Goal: Task Accomplishment & Management: Use online tool/utility

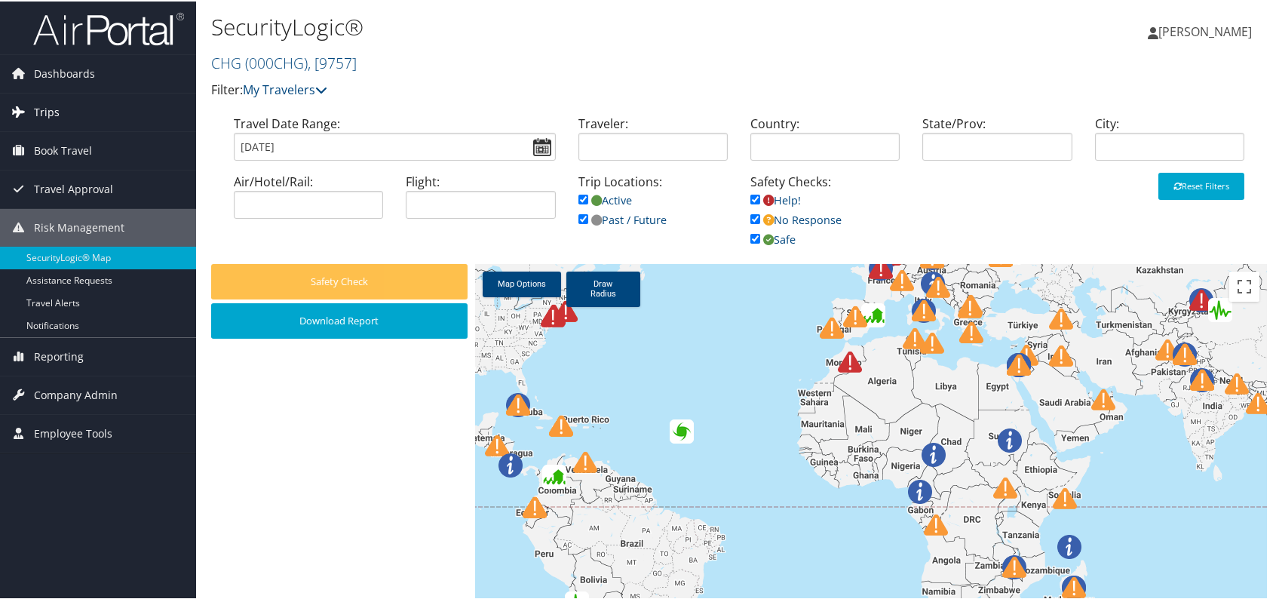
click at [60, 103] on link "Trips" at bounding box center [98, 111] width 196 height 38
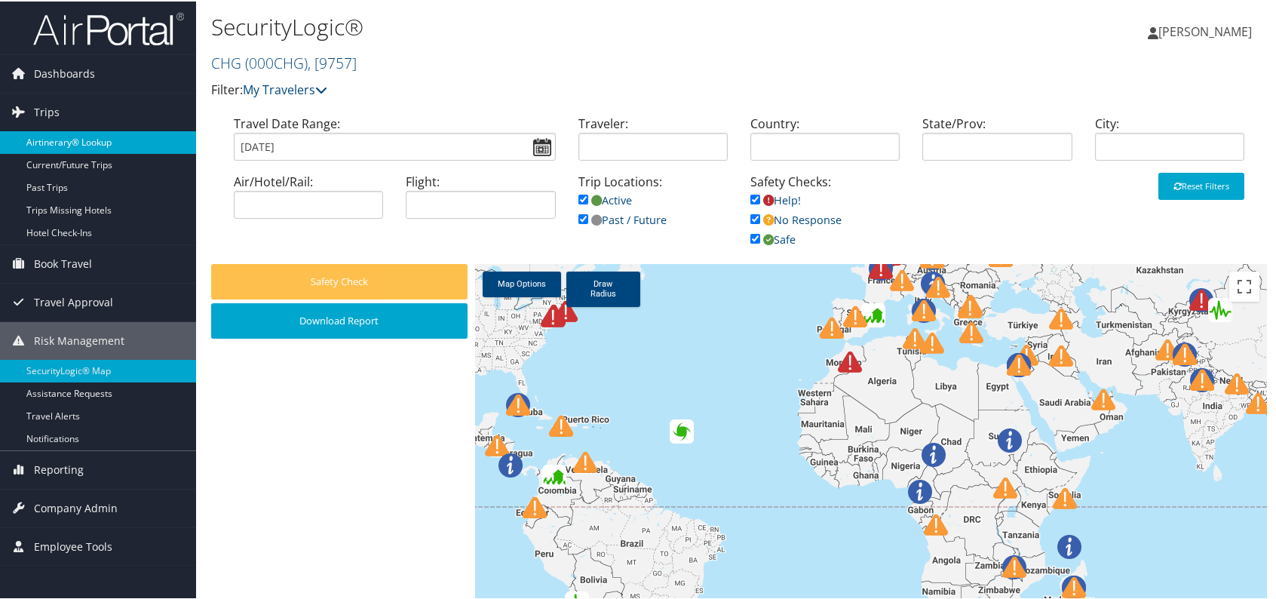
click at [69, 138] on link "Airtinerary® Lookup" at bounding box center [98, 141] width 196 height 23
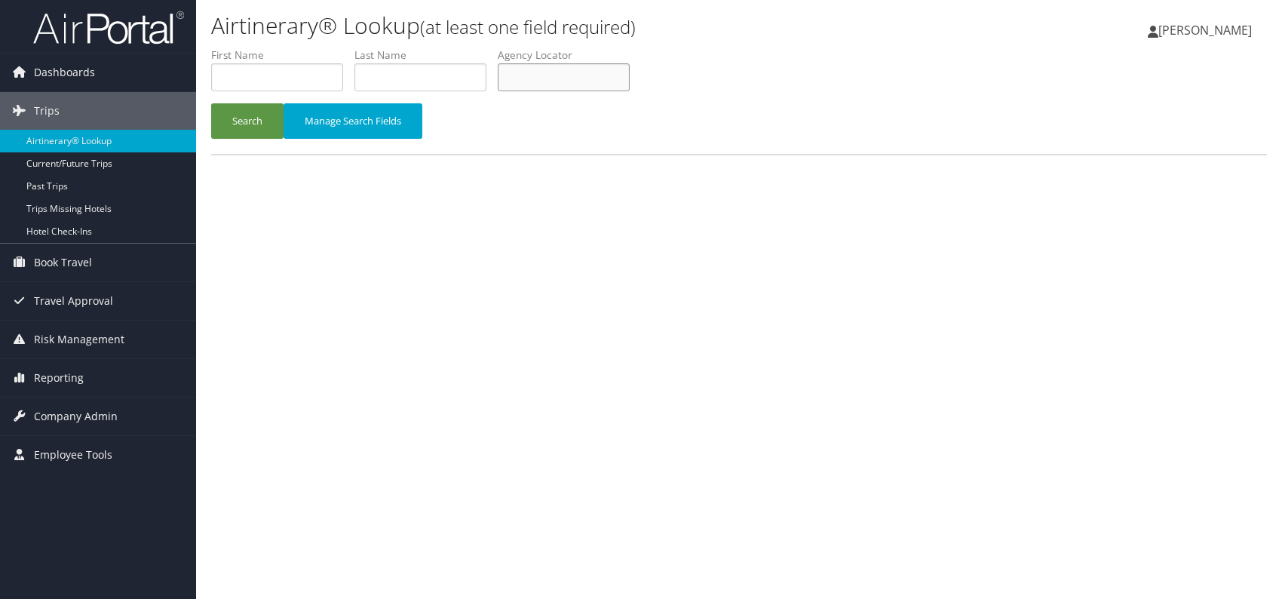
paste input "EUCCPS"
type input "EUCCPS"
click at [245, 112] on button "Search" at bounding box center [247, 120] width 72 height 35
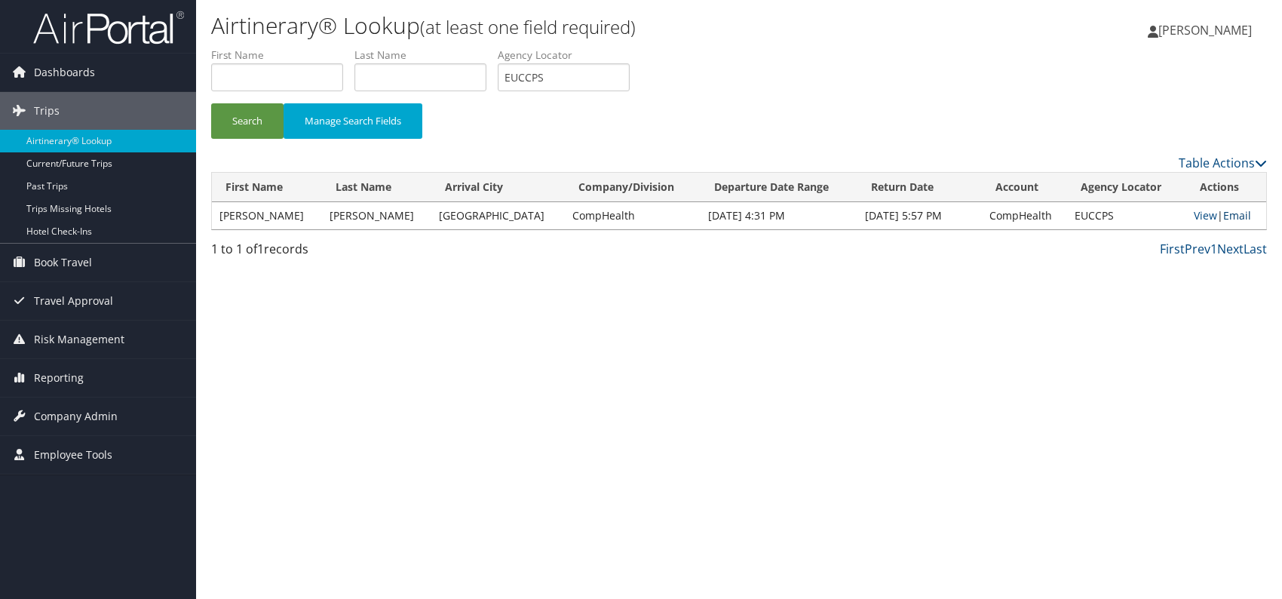
click at [1235, 216] on link "Email" at bounding box center [1237, 215] width 28 height 14
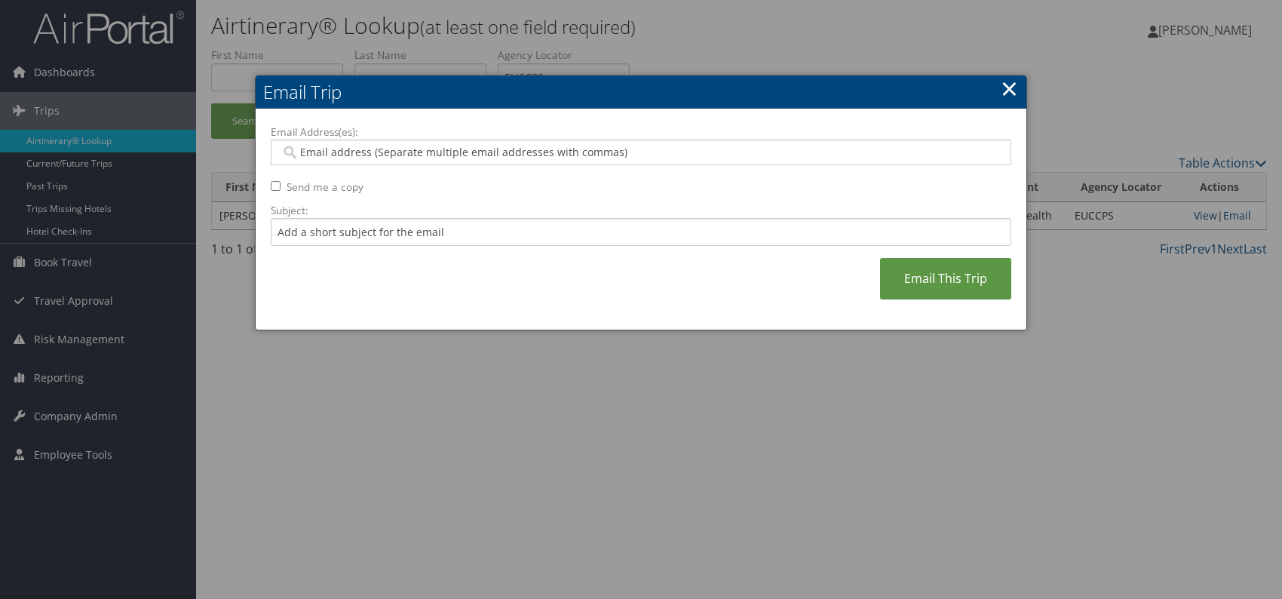
paste input "carmen.smith@comphealth.com"
type input "carmen.smith@comphealth.com"
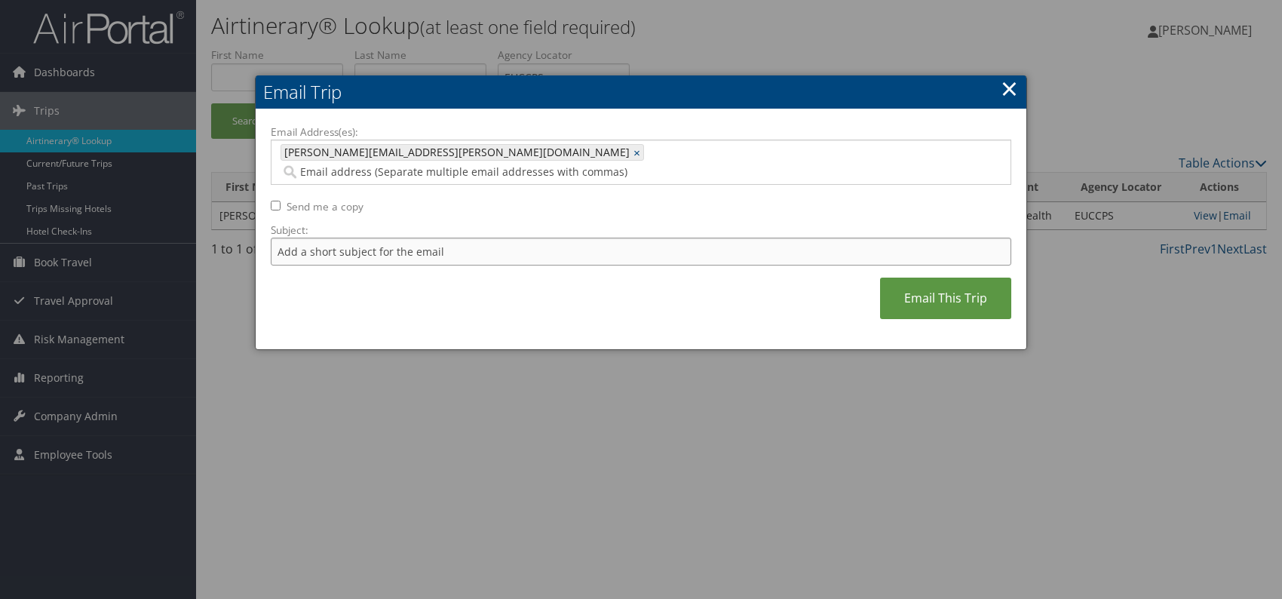
click at [394, 238] on input "Subject:" at bounding box center [641, 252] width 740 height 28
click at [492, 238] on input "Itinerary change. Please see notes in TR-756070" at bounding box center [641, 252] width 740 height 28
paste input "8991"
type input "Itinerary change. Please see notes in TR-758991"
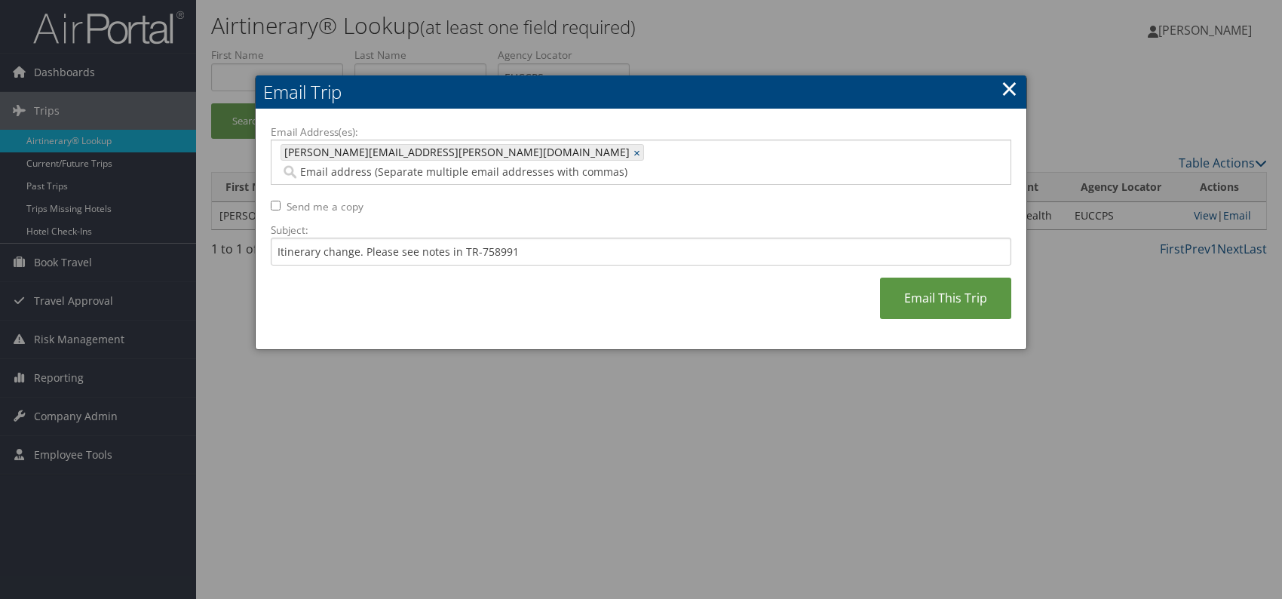
click at [645, 301] on div "Email Address(es): carmen.smith@comphealth.com carmen.smith@comphealth.com × Se…" at bounding box center [641, 229] width 740 height 210
click at [922, 284] on link "Email This Trip" at bounding box center [945, 297] width 131 height 41
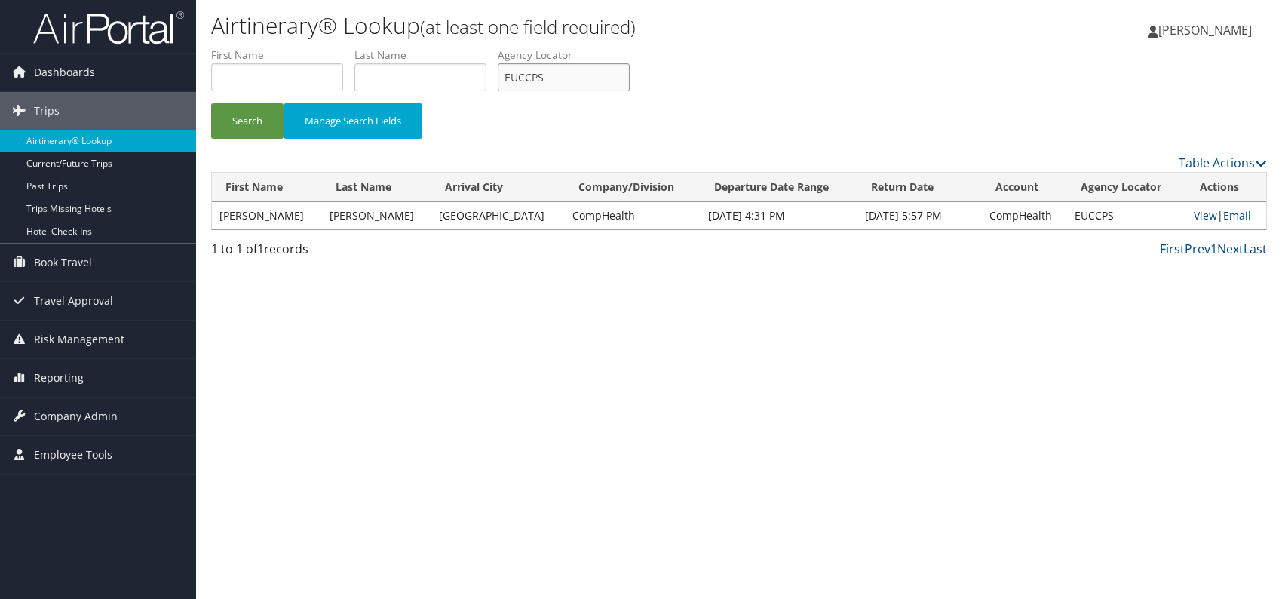
drag, startPoint x: 557, startPoint y: 78, endPoint x: 494, endPoint y: 64, distance: 64.8
click at [494, 48] on ul "First Name Last Name Departure City Arrival City Company/Division Airport/City …" at bounding box center [739, 48] width 1056 height 0
paste input "SJHURF"
type input "SJHURF"
click at [245, 119] on button "Search" at bounding box center [247, 120] width 72 height 35
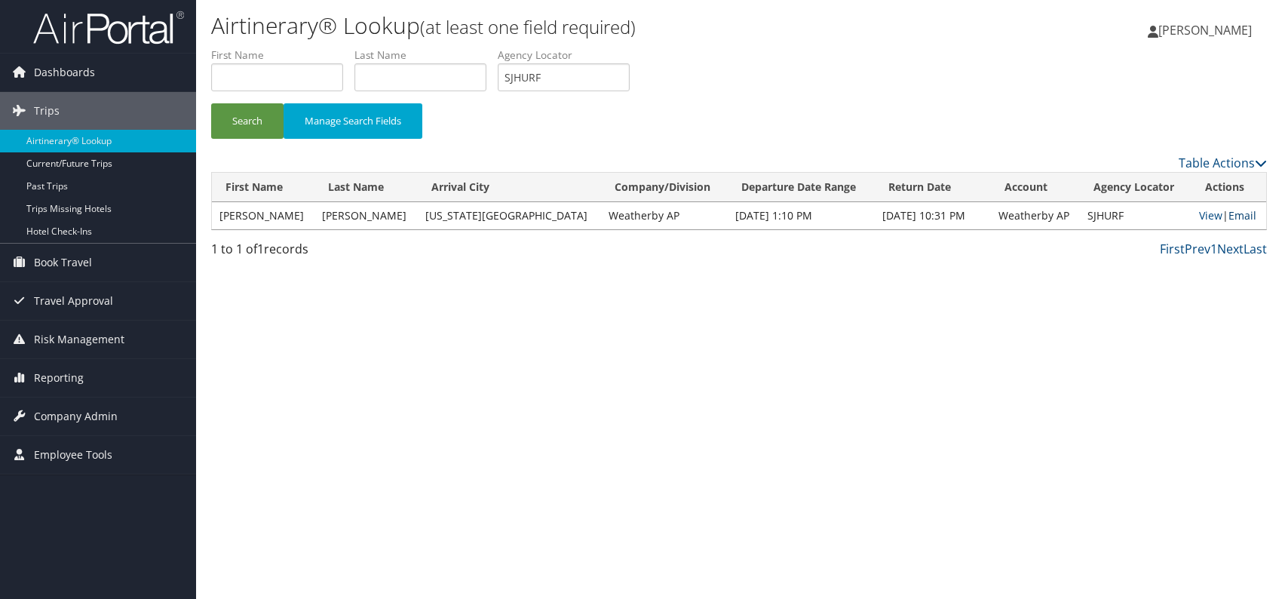
click at [1235, 216] on link "Email" at bounding box center [1242, 215] width 28 height 14
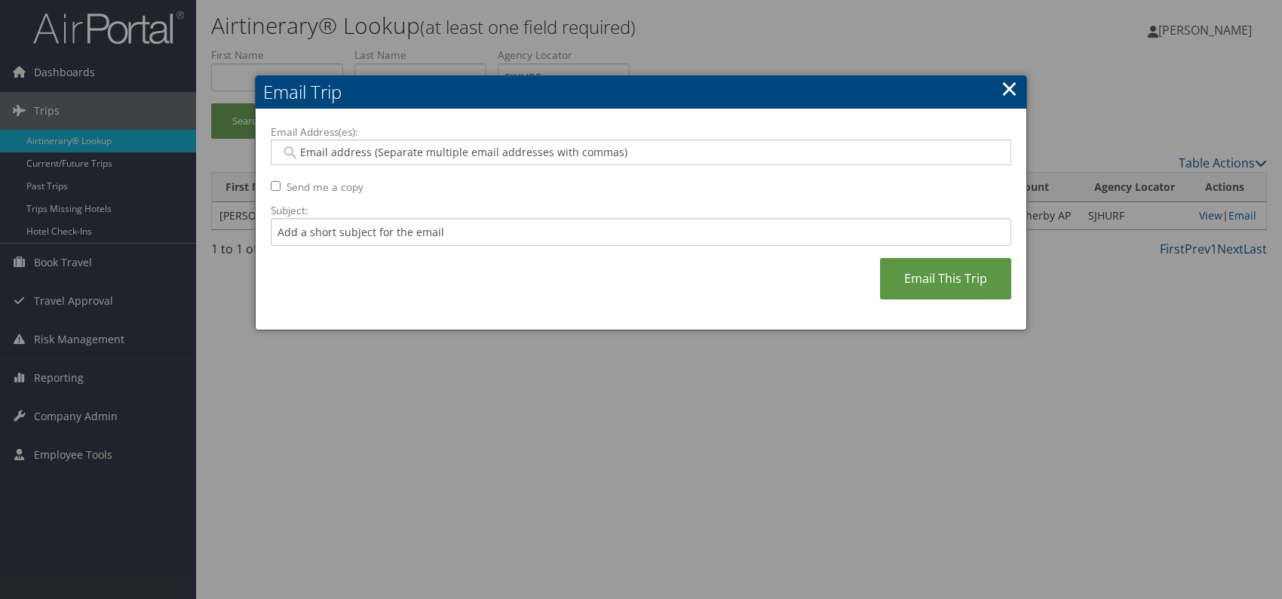
paste input "kelsey.mintz@weatherbyhealthcare.com"
type input "kelsey.mintz@weatherbyhealthcare.com"
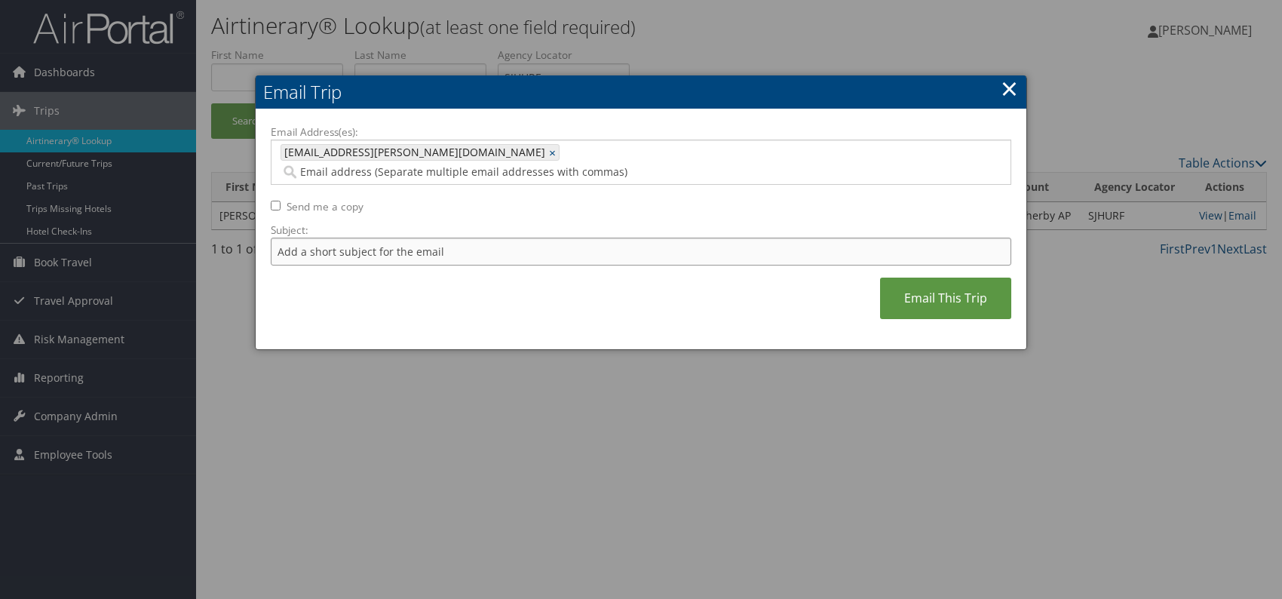
click at [359, 238] on input "Subject:" at bounding box center [641, 252] width 740 height 28
drag, startPoint x: 523, startPoint y: 228, endPoint x: 476, endPoint y: 233, distance: 47.8
click at [476, 238] on input "Itinerary change. Please see notes in TR-756070" at bounding box center [641, 252] width 740 height 28
paste input "9618"
type input "Itinerary change. Please see notes in TR-759618"
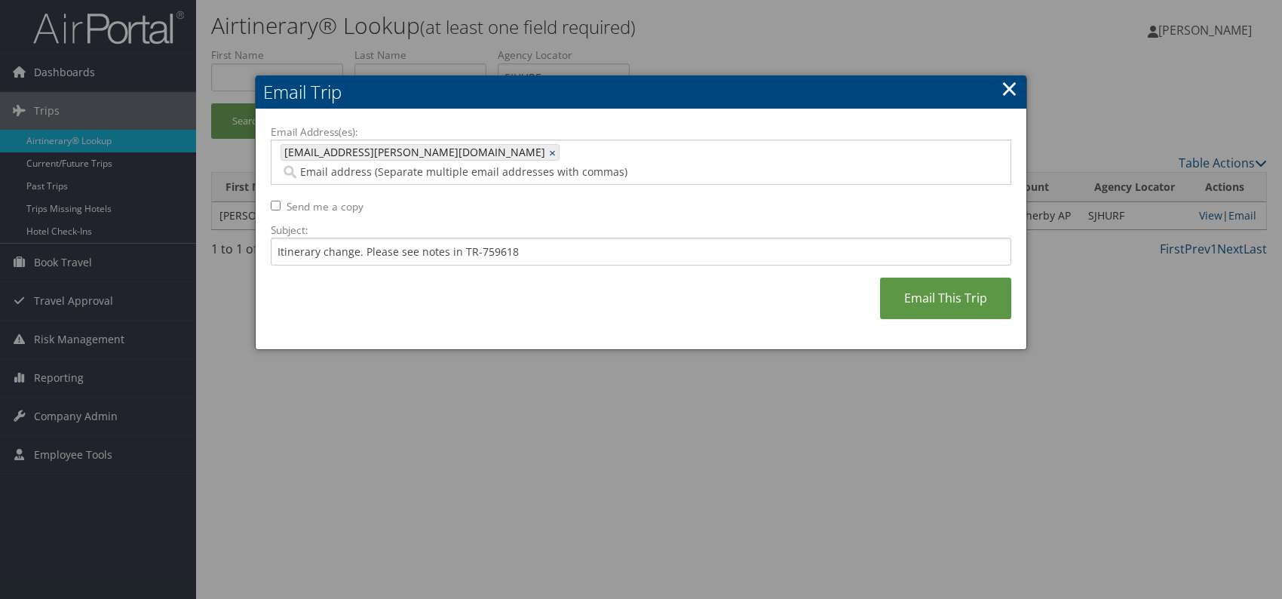
drag, startPoint x: 581, startPoint y: 298, endPoint x: 625, endPoint y: 290, distance: 44.5
click at [585, 298] on div "Email Address(es): kelsey.mintz@weatherbyhealthcare.com kelsey.mintz@weatherbyh…" at bounding box center [641, 229] width 740 height 210
click at [912, 284] on link "Email This Trip" at bounding box center [945, 297] width 131 height 41
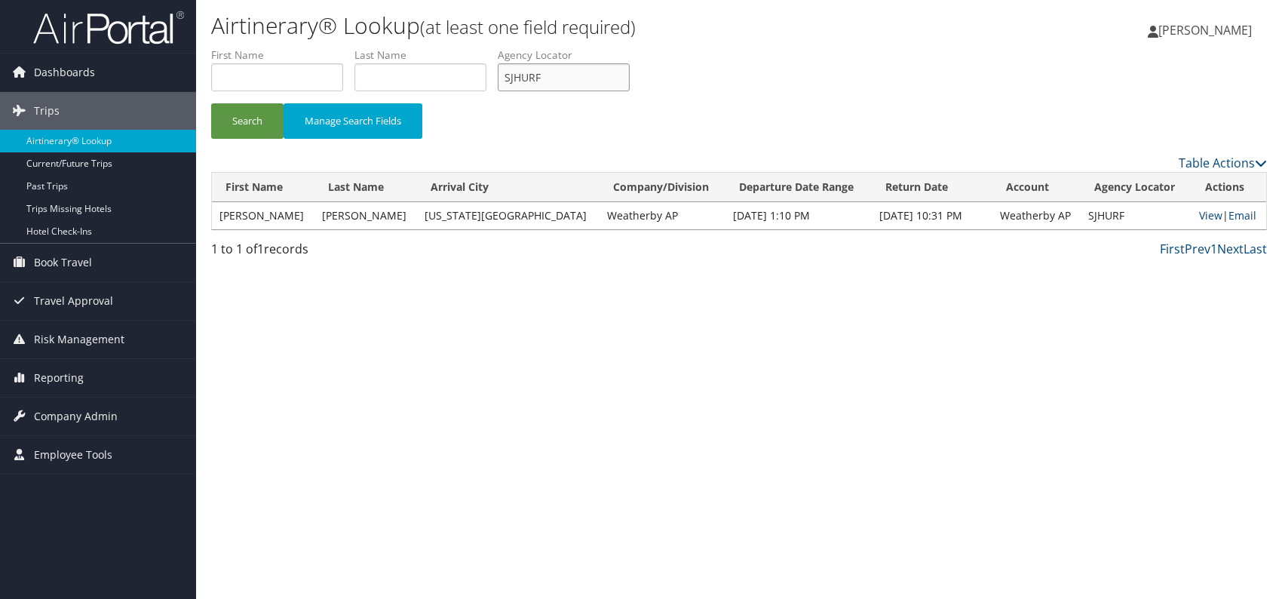
drag, startPoint x: 554, startPoint y: 78, endPoint x: 510, endPoint y: 75, distance: 44.6
click at [510, 75] on input "SJHURF" at bounding box center [564, 77] width 132 height 28
paste input "MAGBMG"
type input "MAGBMG"
click at [261, 123] on button "Search" at bounding box center [247, 120] width 72 height 35
